Goal: Check status: Check status

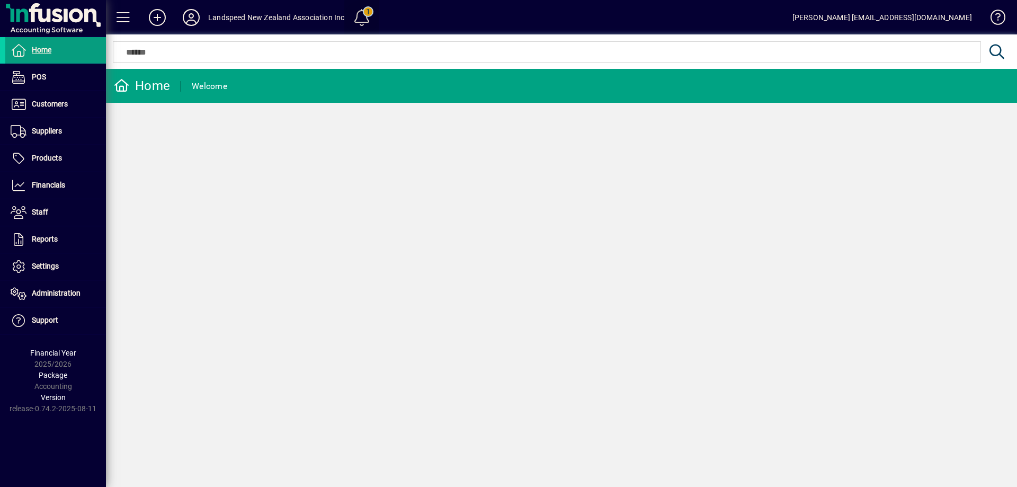
click at [362, 13] on span at bounding box center [361, 17] width 25 height 25
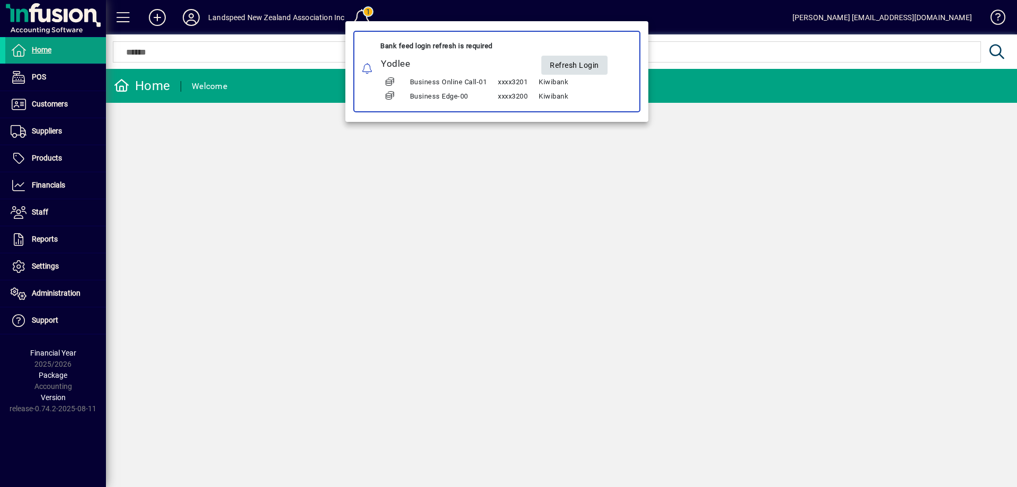
click at [576, 64] on span "Refresh Login" at bounding box center [574, 65] width 49 height 17
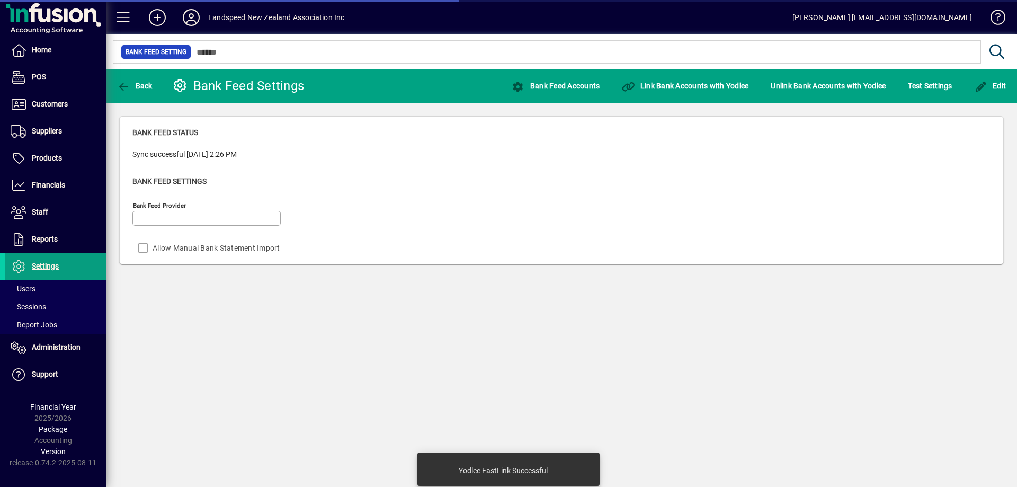
type input "******"
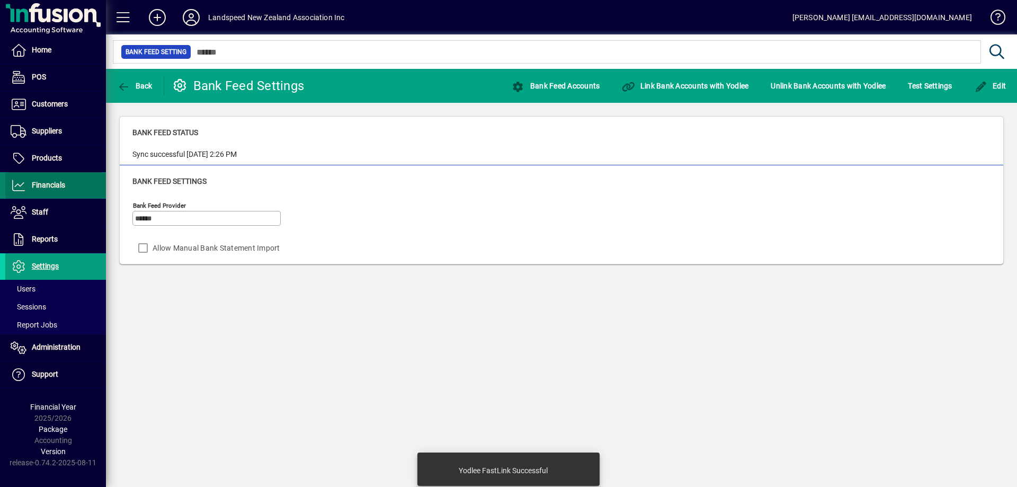
click at [59, 181] on span "Financials" at bounding box center [48, 185] width 33 height 8
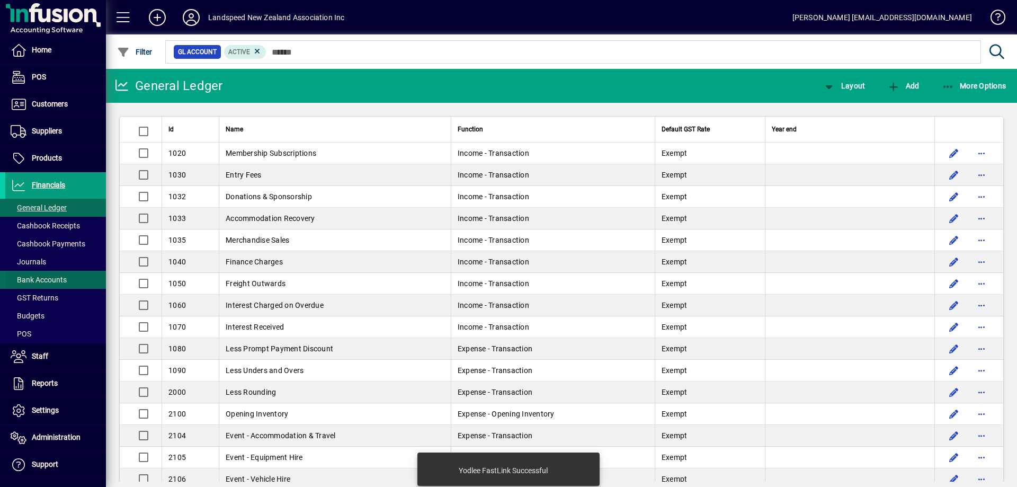
click at [46, 277] on span "Bank Accounts" at bounding box center [39, 279] width 56 height 8
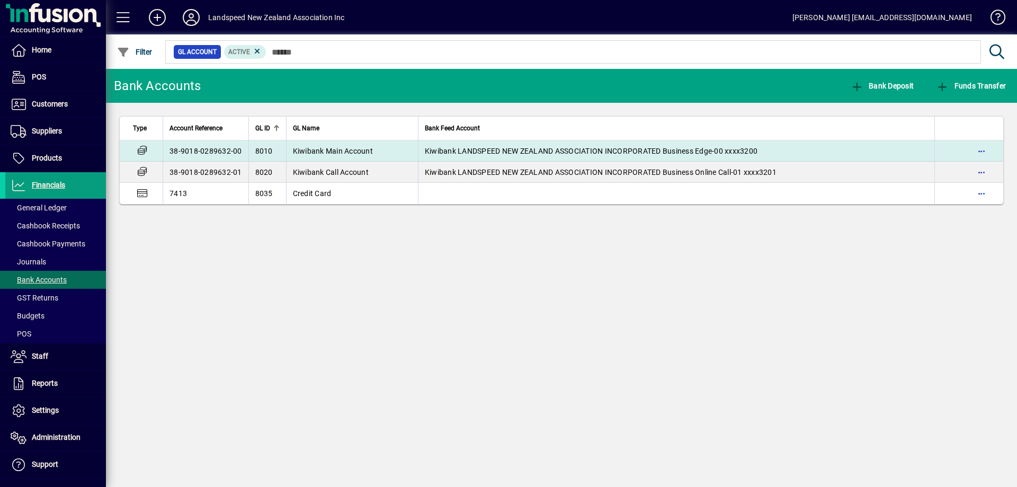
click at [328, 145] on td "Kiwibank Main Account" at bounding box center [352, 150] width 132 height 21
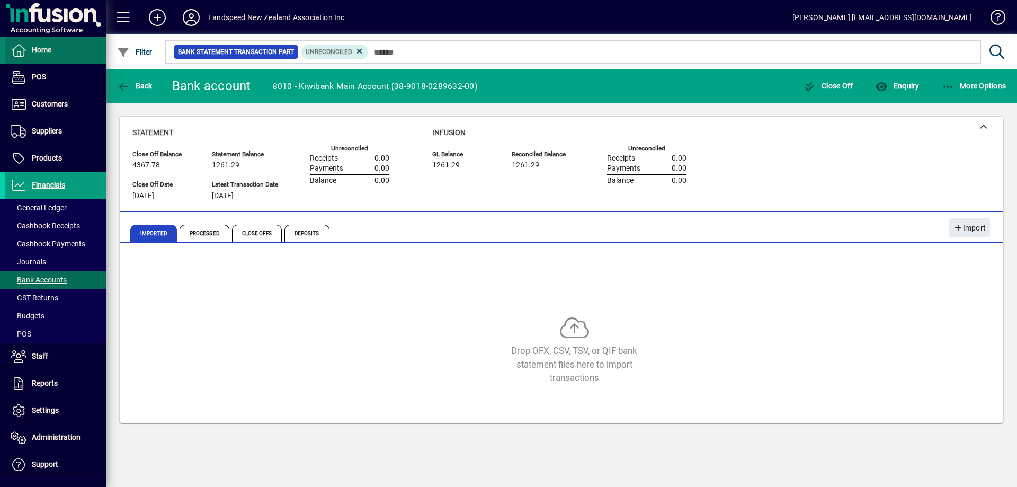
click at [66, 53] on span at bounding box center [55, 50] width 101 height 25
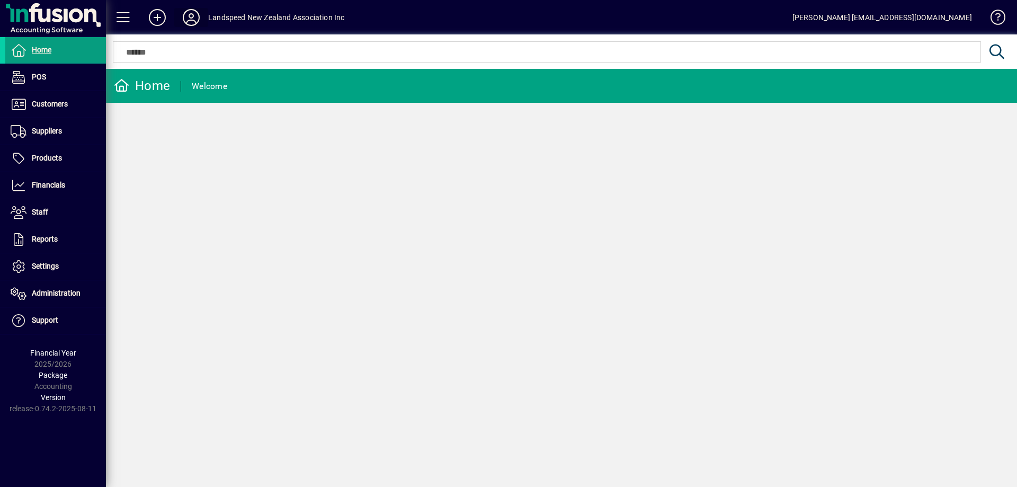
click at [195, 17] on icon at bounding box center [191, 17] width 21 height 17
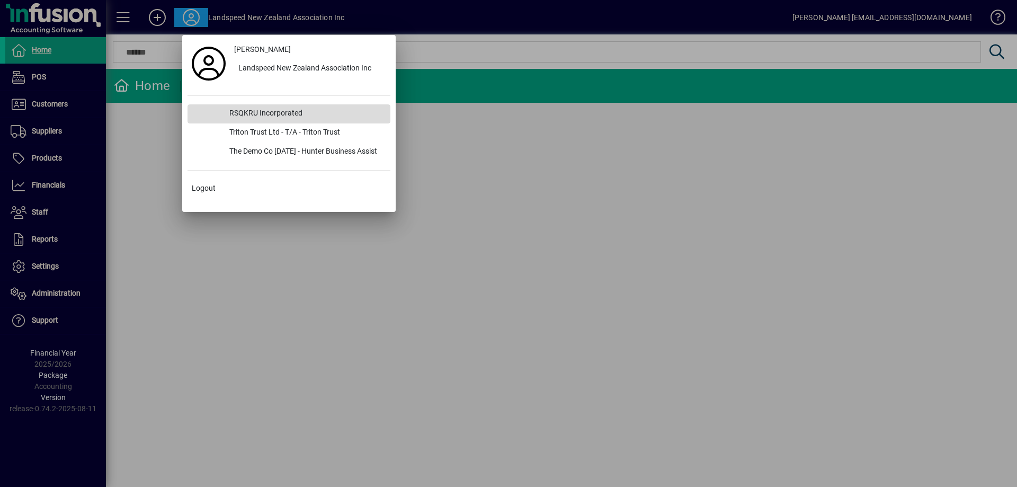
click at [274, 111] on div "RSQKRU Incorporated" at bounding box center [305, 113] width 169 height 19
